Goal: Task Accomplishment & Management: Manage account settings

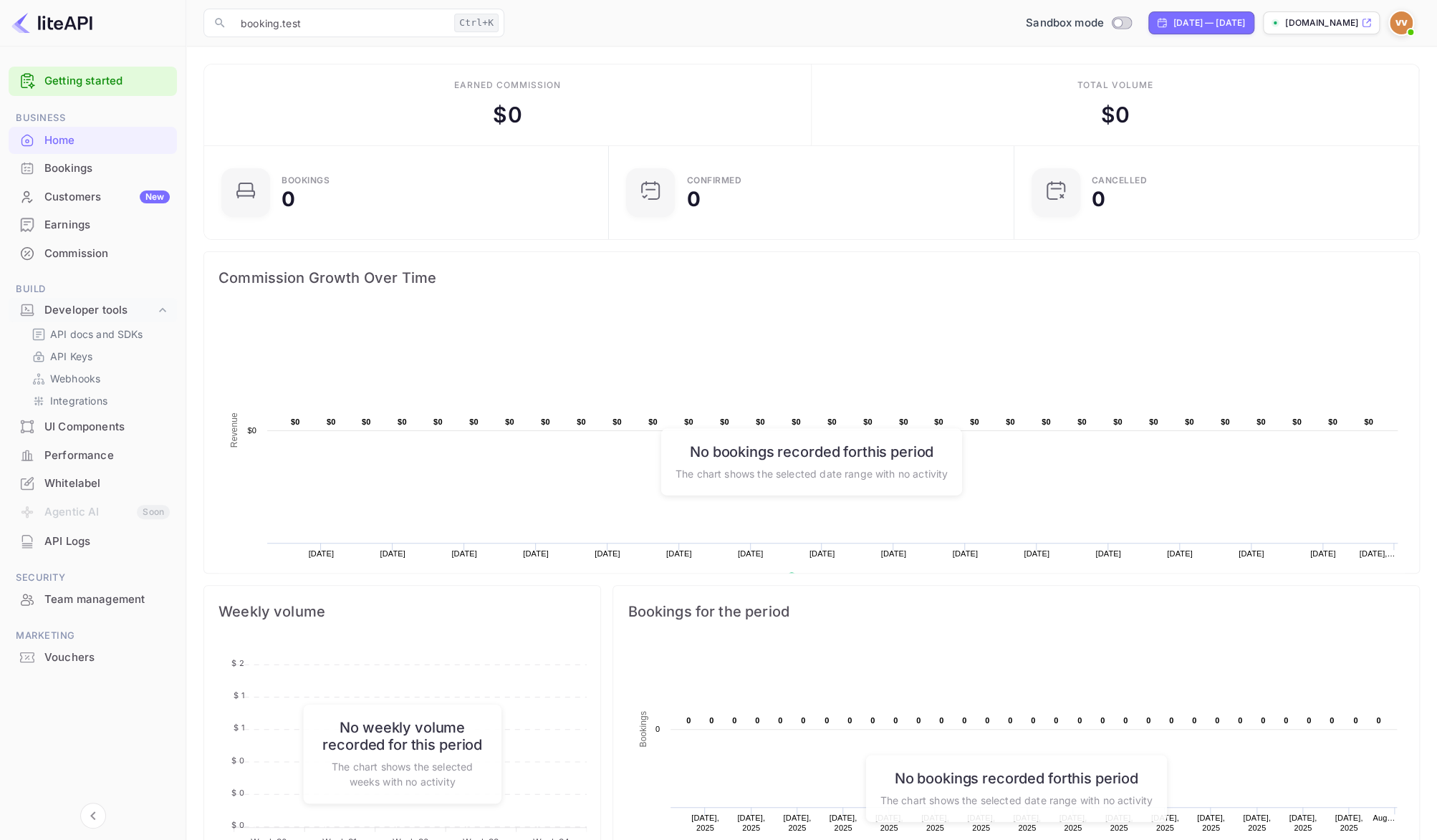
scroll to position [221, 385]
click at [96, 381] on p "Webhooks" at bounding box center [75, 379] width 50 height 15
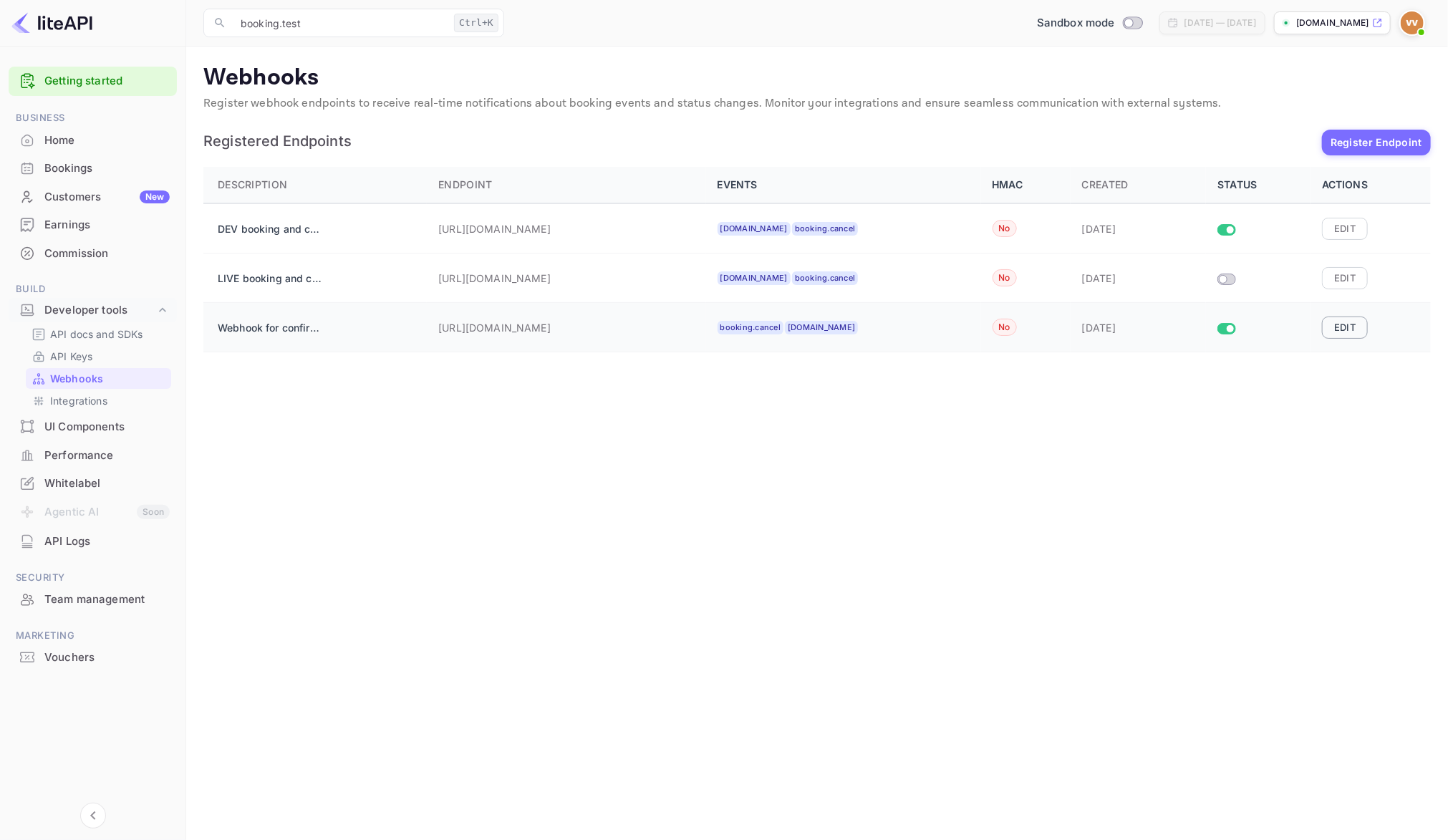
click at [1326, 322] on button "Edit" at bounding box center [1345, 327] width 45 height 22
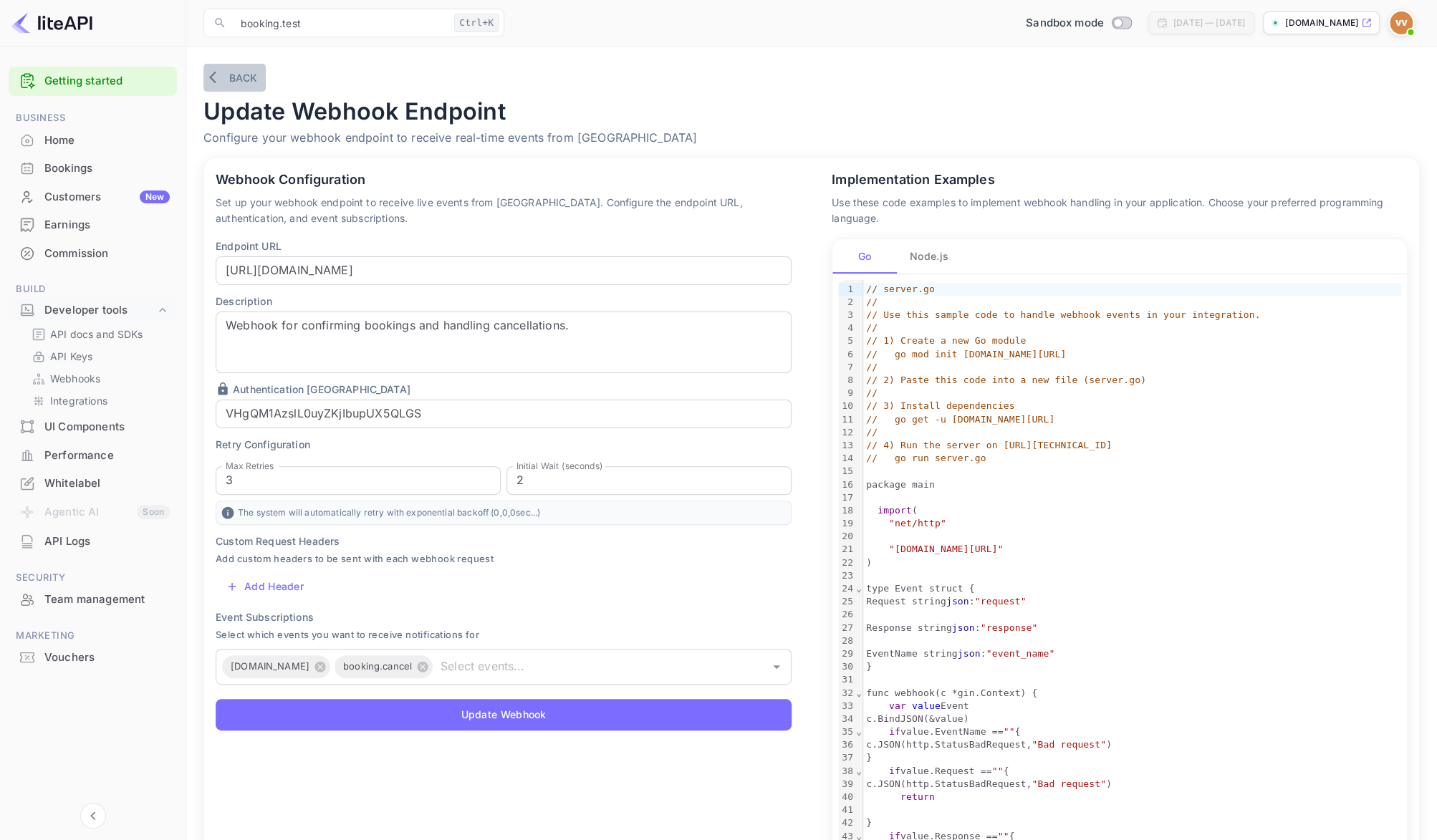
click at [237, 78] on button "Back" at bounding box center [235, 77] width 63 height 27
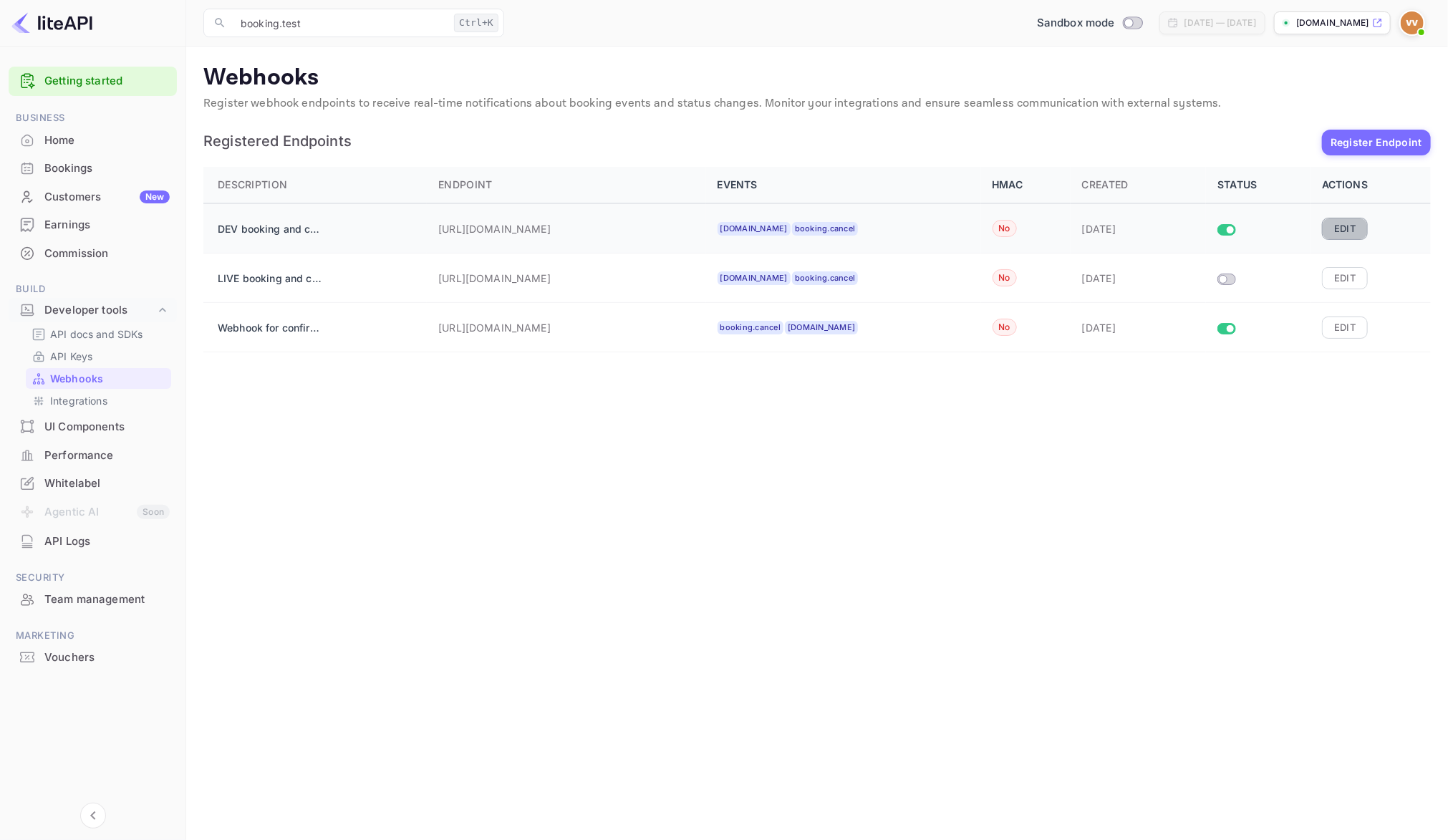
click at [1336, 230] on button "Edit" at bounding box center [1345, 228] width 45 height 22
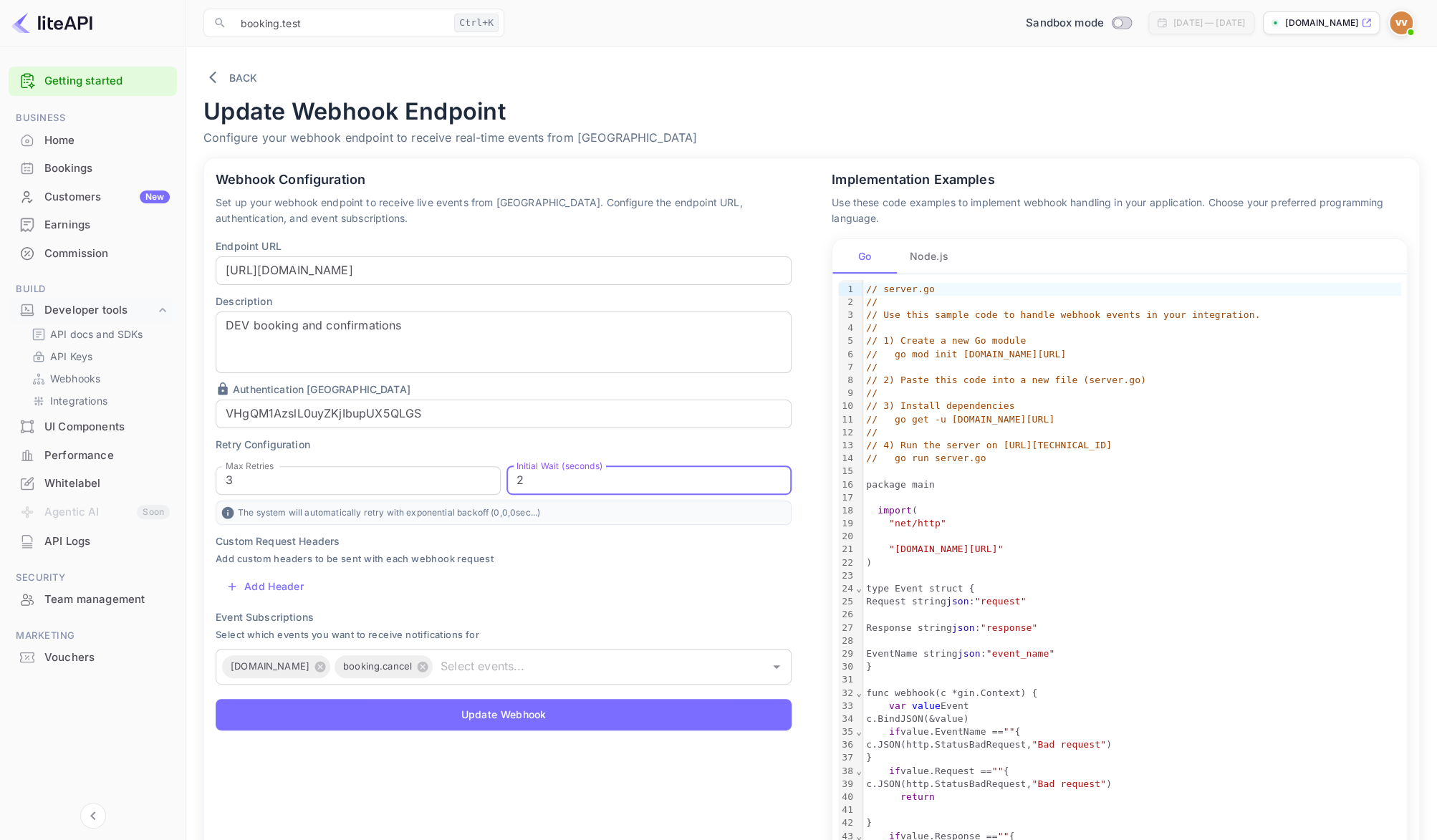
drag, startPoint x: 535, startPoint y: 480, endPoint x: 509, endPoint y: 480, distance: 26.0
click at [509, 480] on input "2" at bounding box center [649, 480] width 285 height 28
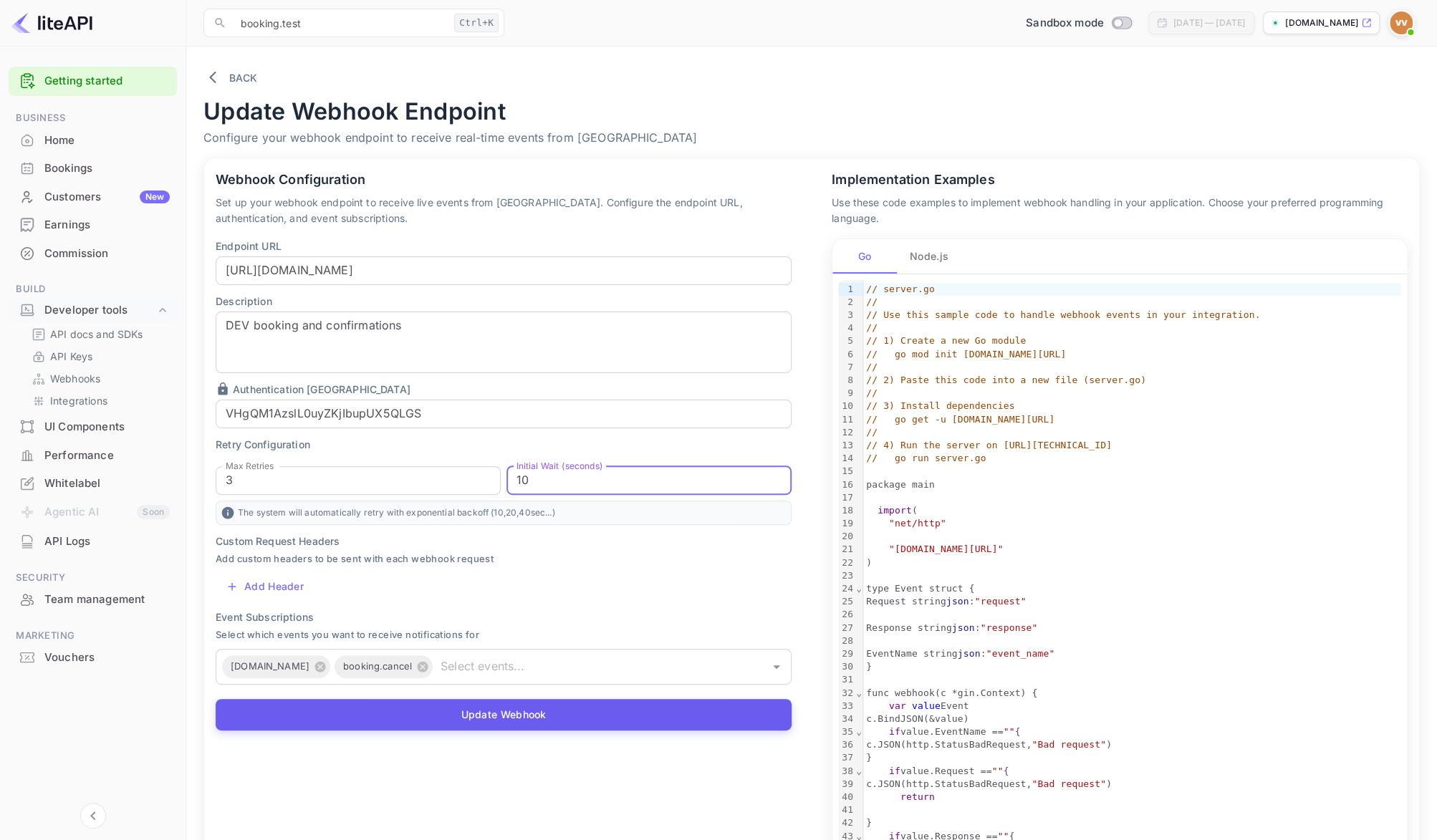
type input "10"
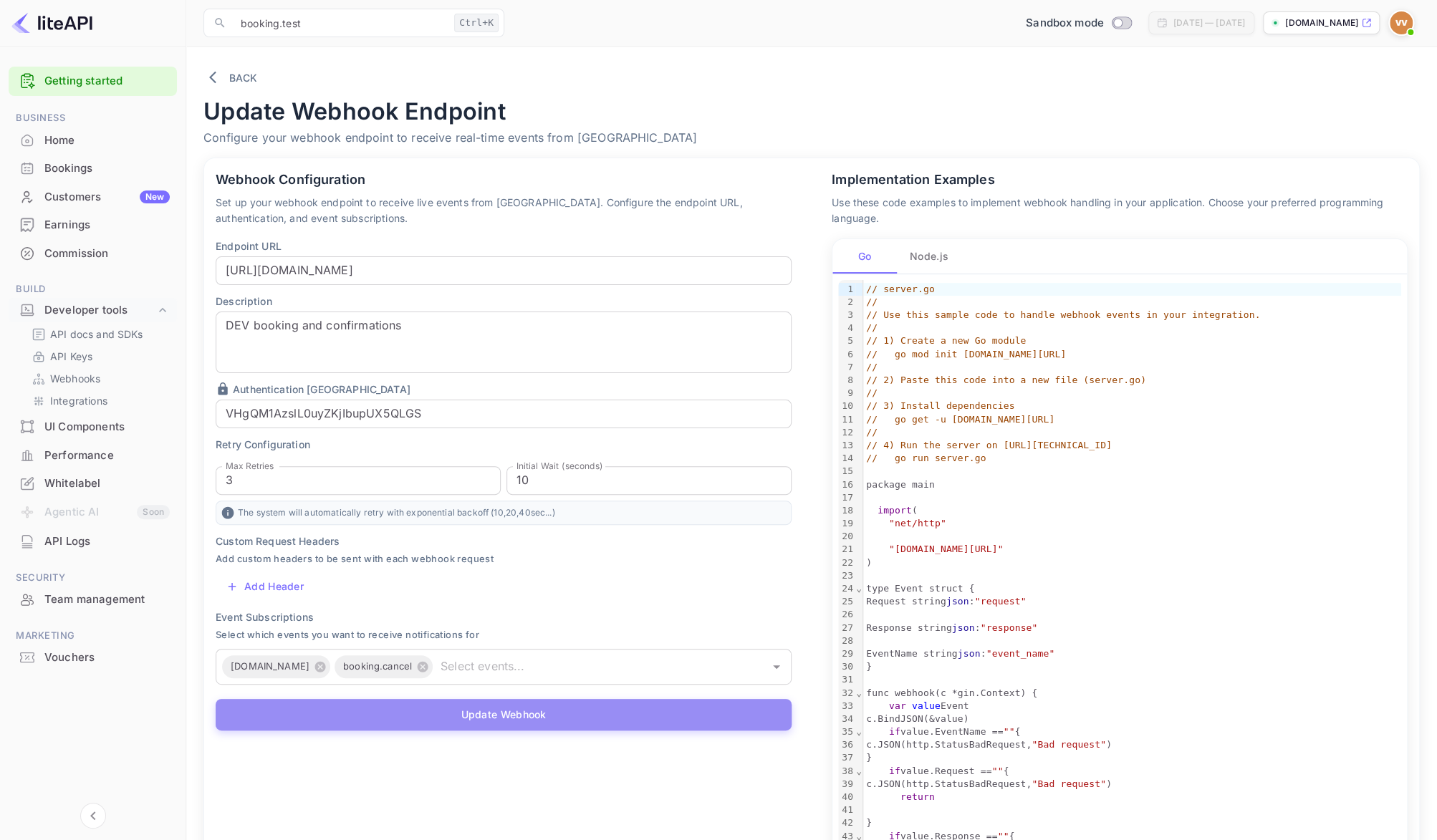
click at [480, 711] on button "Update Webhook" at bounding box center [504, 714] width 576 height 31
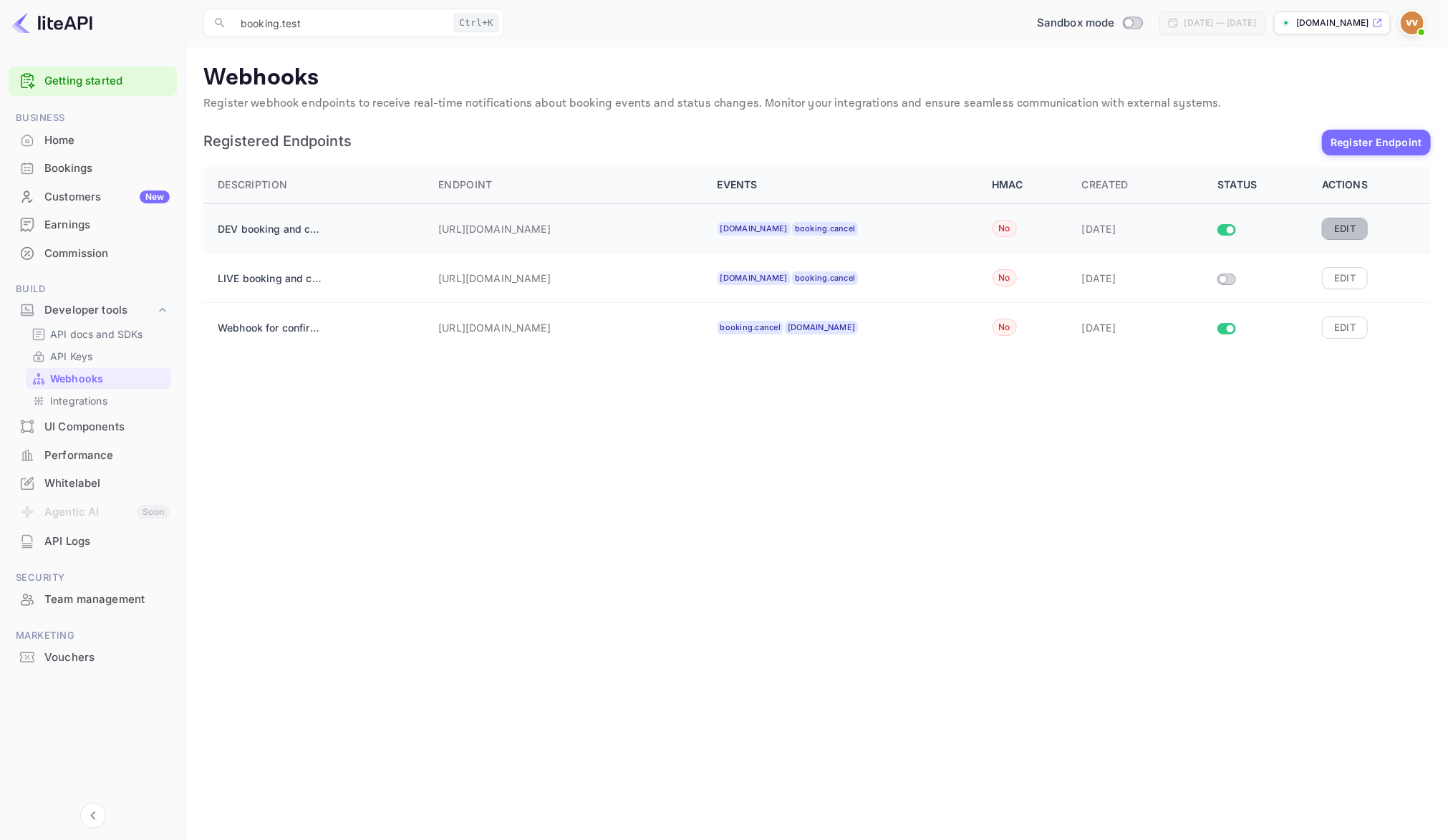
click at [1347, 227] on button "Edit" at bounding box center [1345, 228] width 45 height 22
click at [1353, 227] on button "Edit" at bounding box center [1345, 228] width 45 height 22
click at [1337, 327] on button "Edit" at bounding box center [1345, 327] width 45 height 22
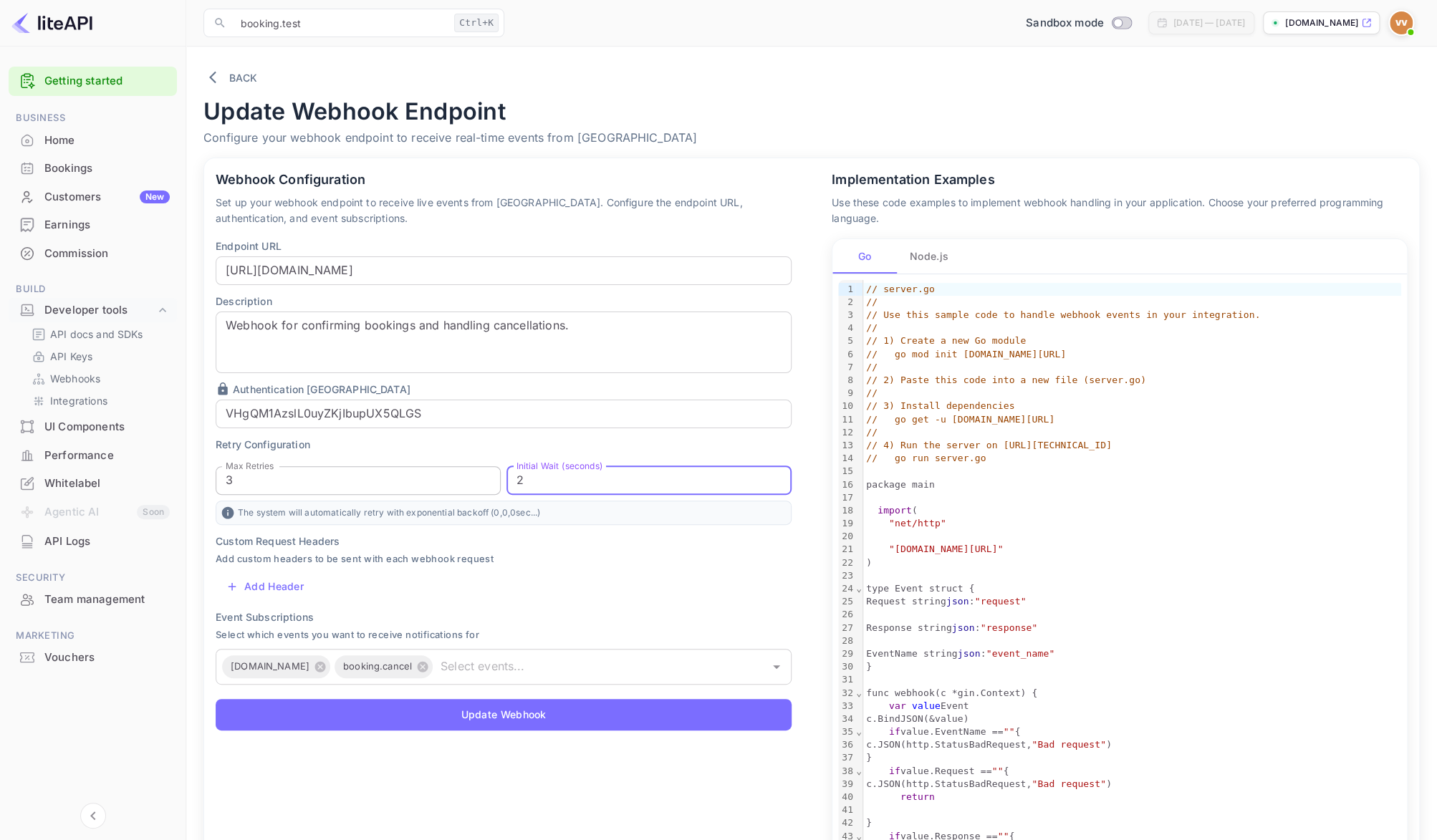
drag, startPoint x: 539, startPoint y: 479, endPoint x: 494, endPoint y: 480, distance: 45.0
click at [507, 480] on input "2" at bounding box center [649, 480] width 285 height 28
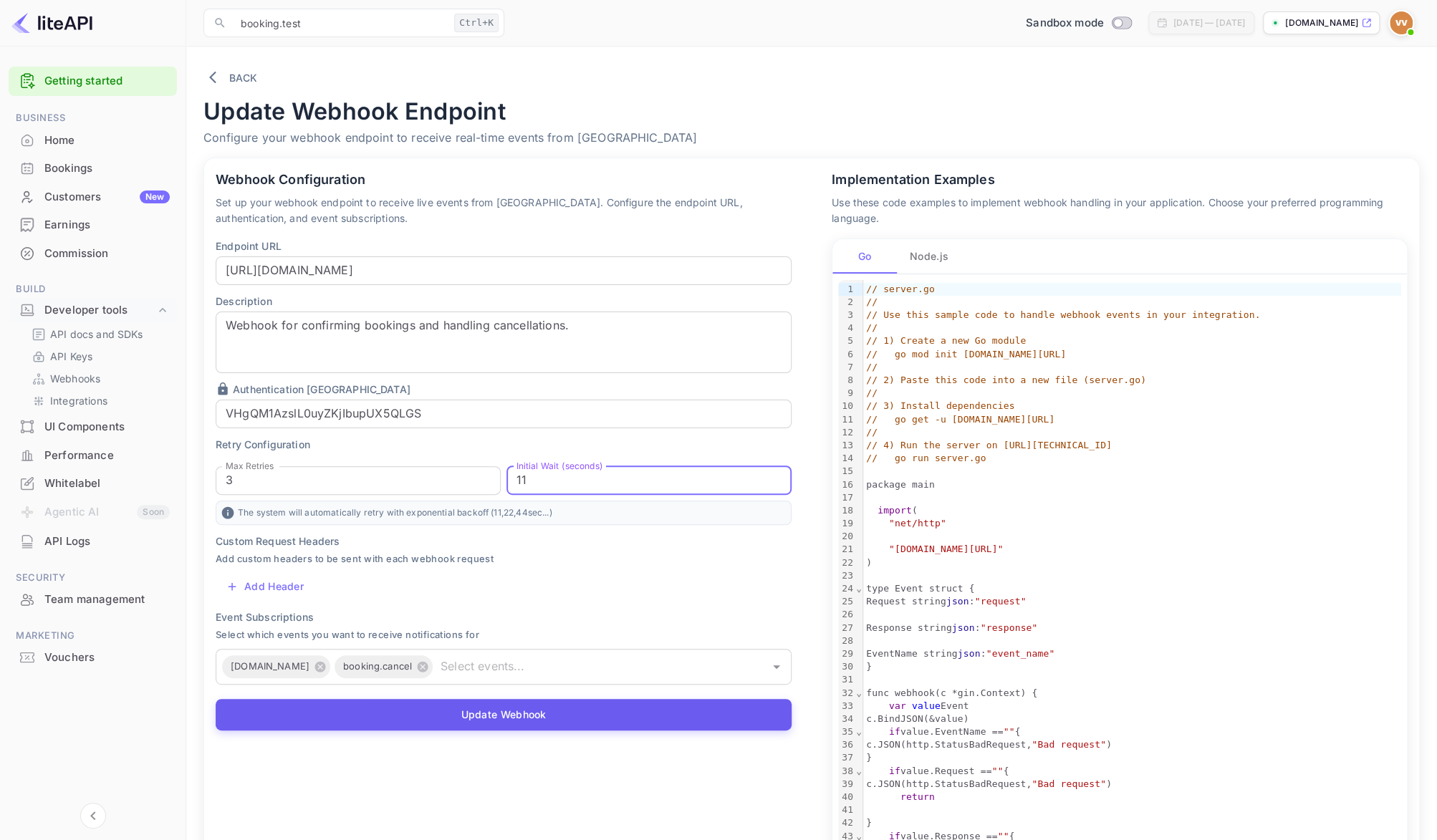
type input "11"
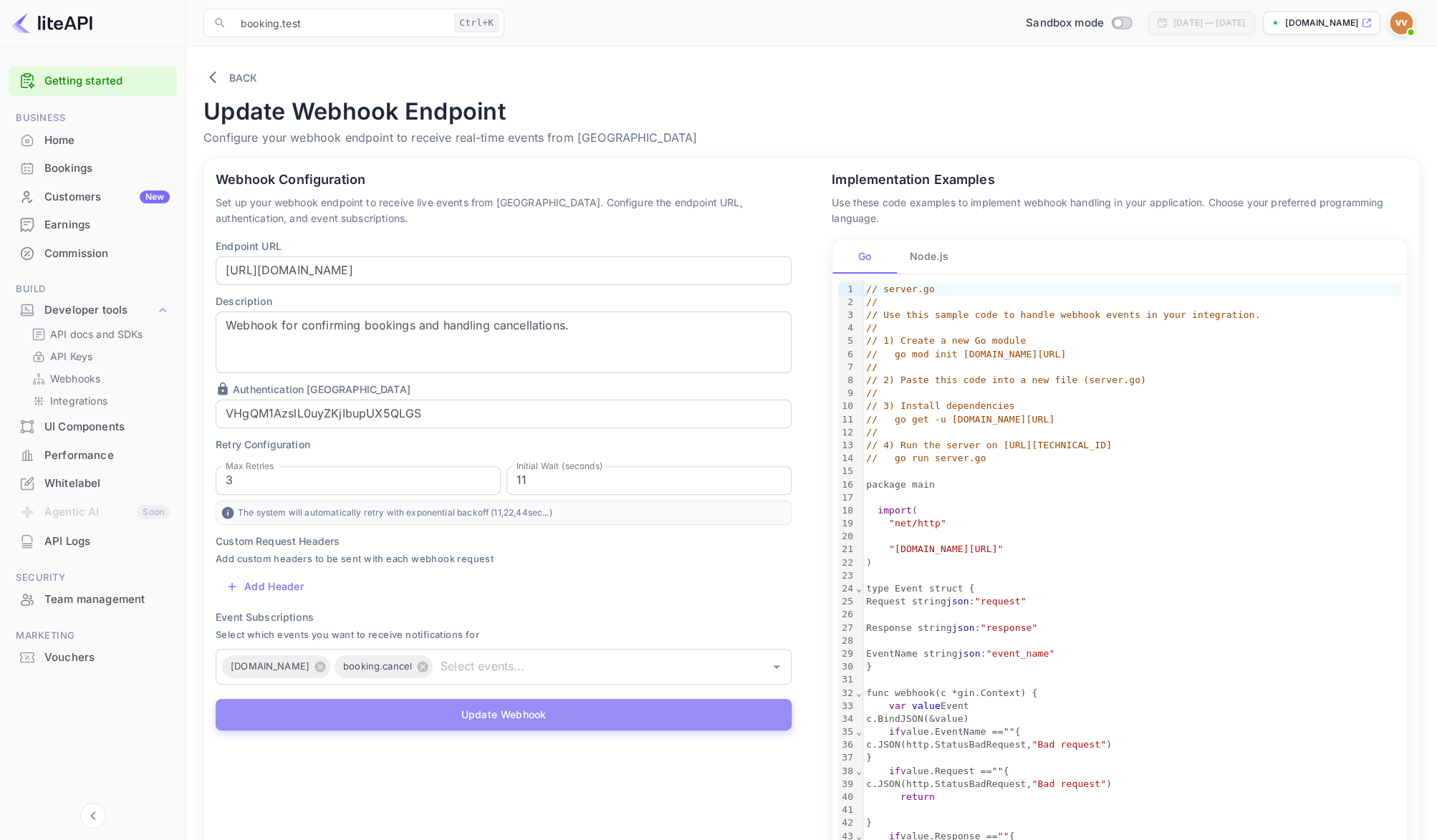
click at [436, 709] on button "Update Webhook" at bounding box center [504, 714] width 576 height 31
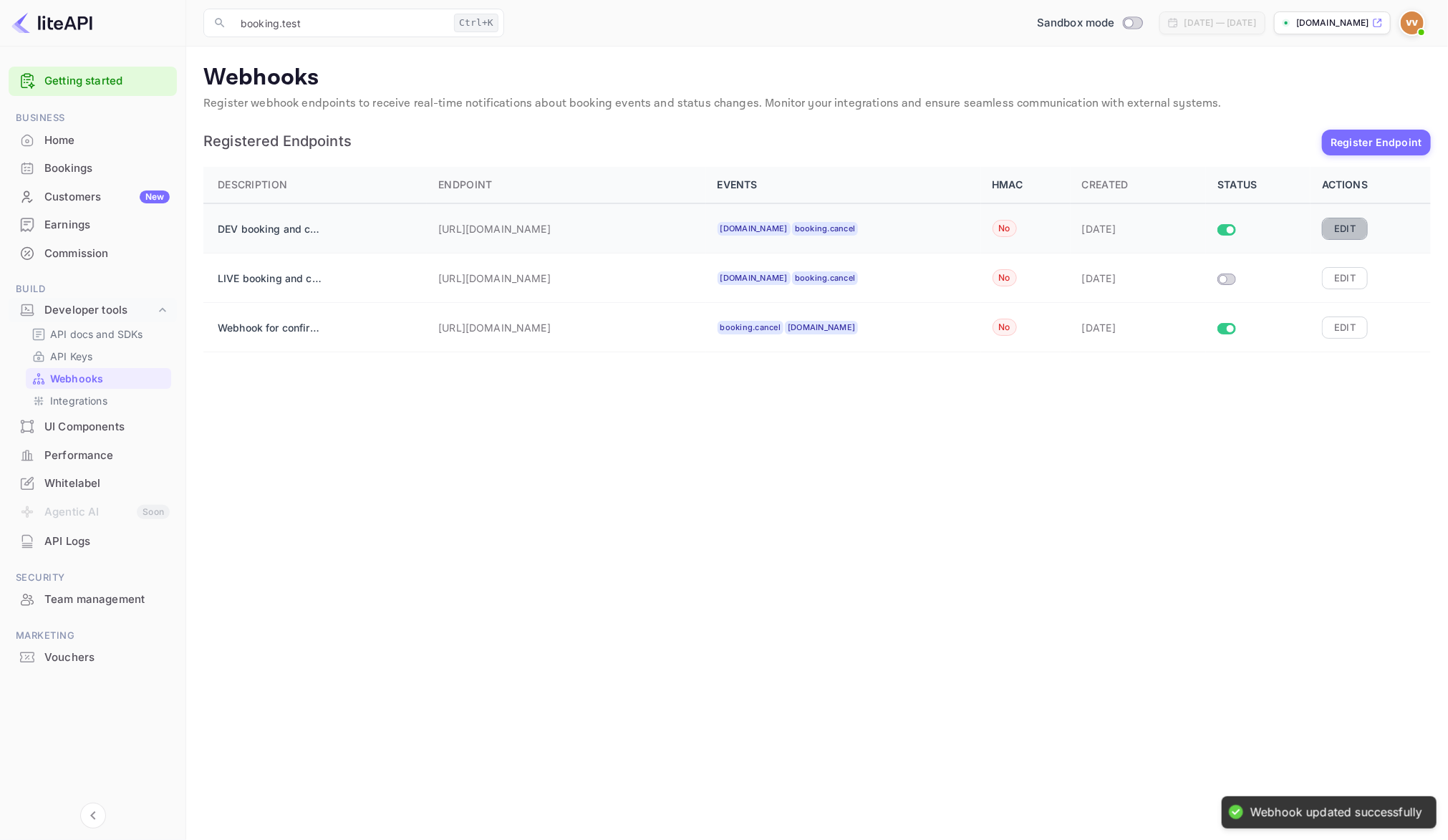
click at [1340, 227] on button "Edit" at bounding box center [1345, 228] width 45 height 22
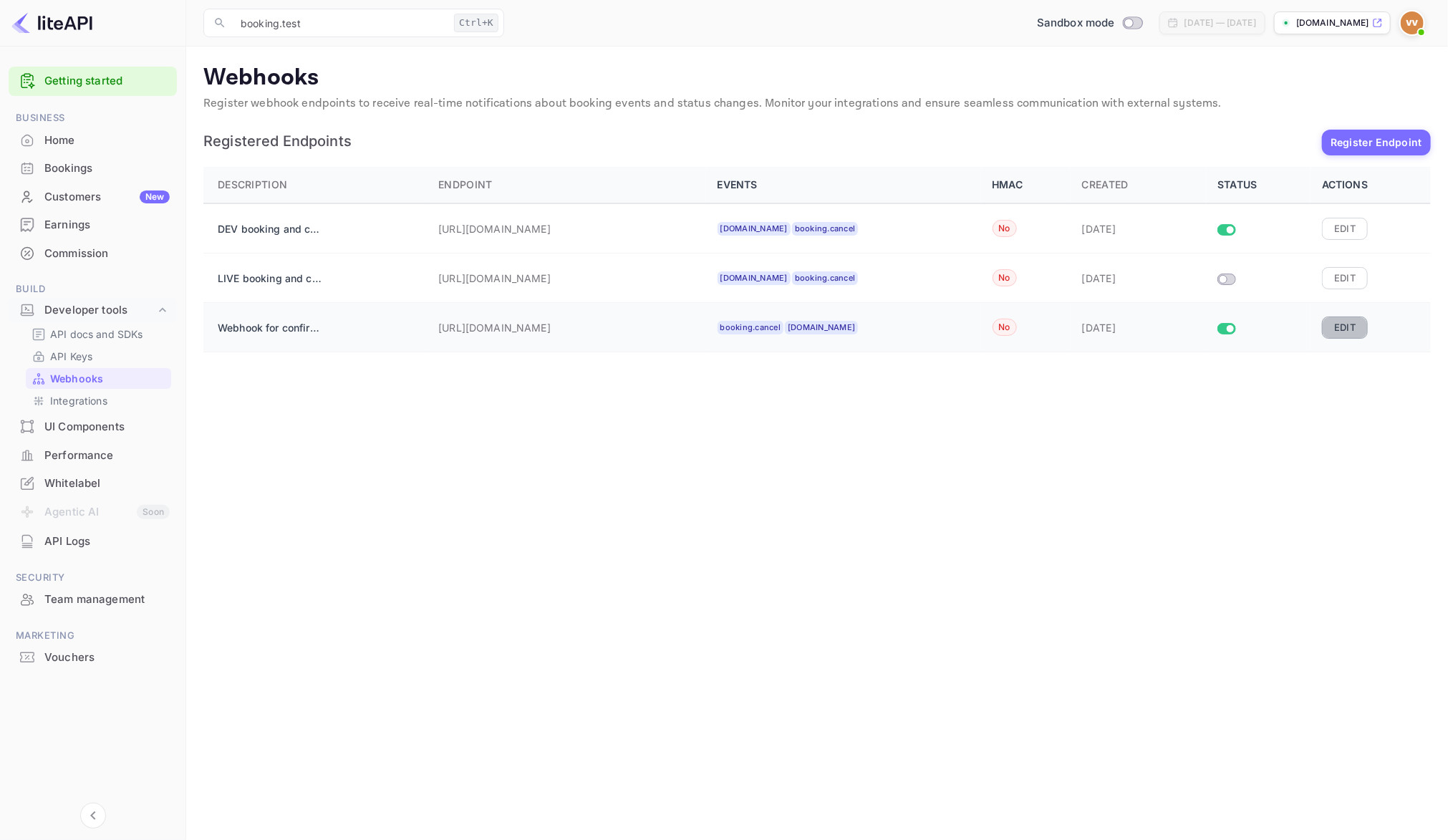
click at [1354, 336] on button "Edit" at bounding box center [1345, 327] width 45 height 22
